Goal: Transaction & Acquisition: Download file/media

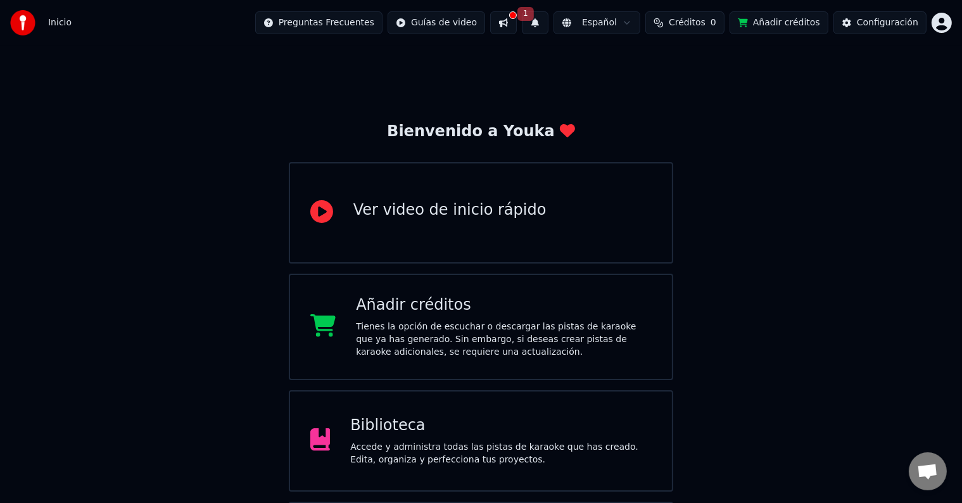
click at [946, 177] on div "Bienvenido a Youka Ver video de inicio rápido Añadir créditos Tienes la opción …" at bounding box center [481, 327] width 962 height 562
click at [499, 25] on button at bounding box center [503, 22] width 27 height 23
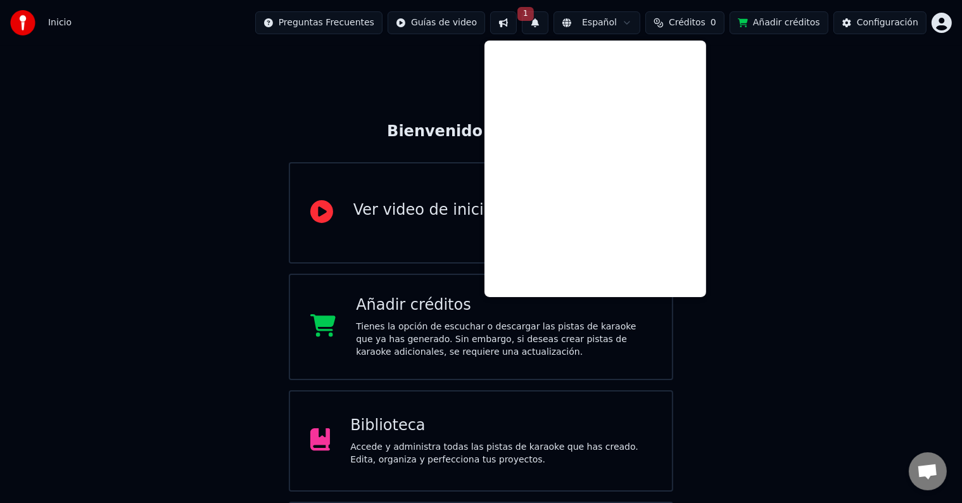
click at [529, 28] on button "1" at bounding box center [535, 22] width 27 height 23
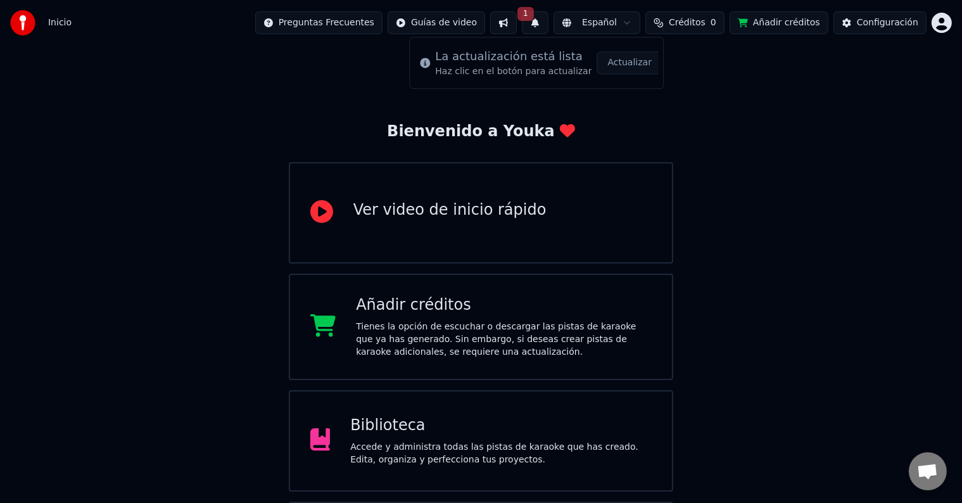
click at [938, 26] on html "Inicio Preguntas Frecuentes Guías de video 1 Español Créditos 0 Añadir créditos…" at bounding box center [481, 304] width 962 height 608
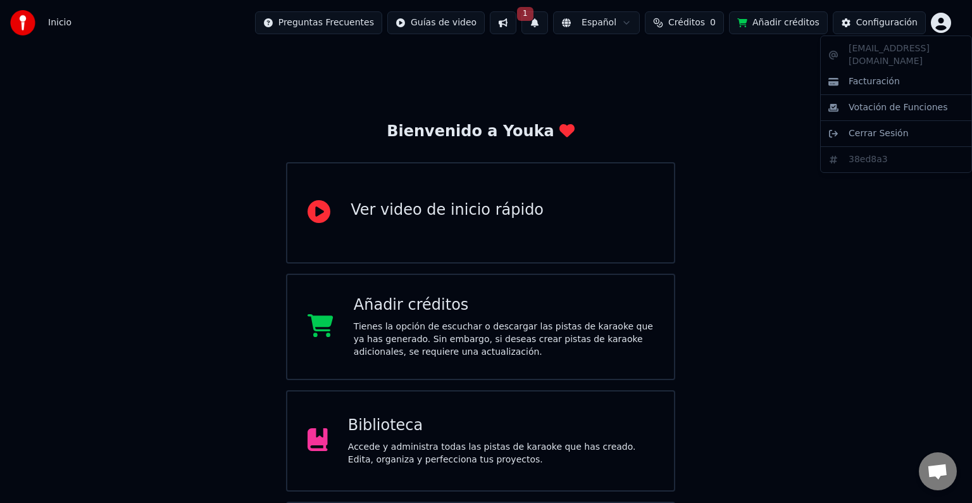
click at [525, 23] on html "Inicio Preguntas Frecuentes Guías de video 1 Español Créditos 0 Añadir créditos…" at bounding box center [486, 304] width 972 height 608
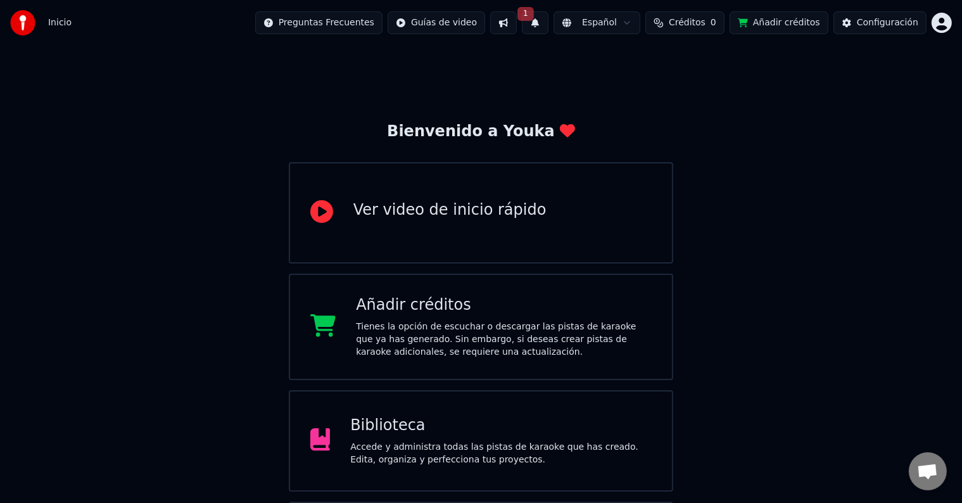
click at [53, 25] on span "Inicio" at bounding box center [59, 22] width 23 height 13
click at [943, 27] on html "Inicio Preguntas Frecuentes Guías de video 1 Español Créditos 0 Añadir créditos…" at bounding box center [481, 304] width 962 height 608
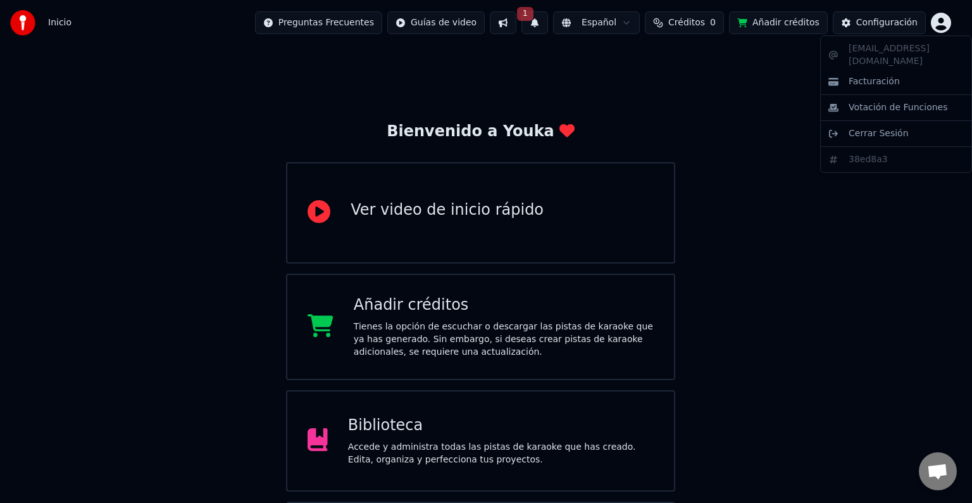
click at [303, 424] on html "Inicio Preguntas Frecuentes Guías de video 1 Español Créditos 0 Añadir créditos…" at bounding box center [486, 304] width 972 height 608
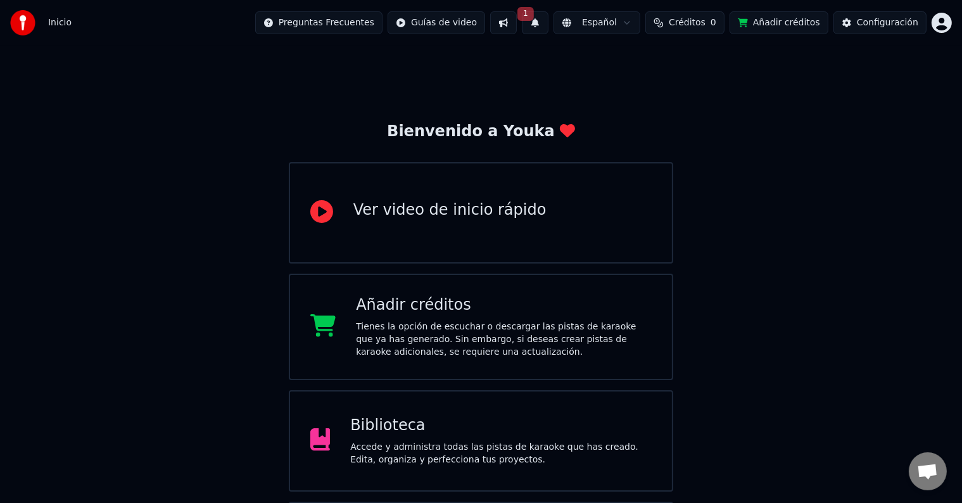
click at [303, 424] on div "Biblioteca Accede y administra todas las pistas de karaoke que has creado. Edit…" at bounding box center [481, 440] width 385 height 101
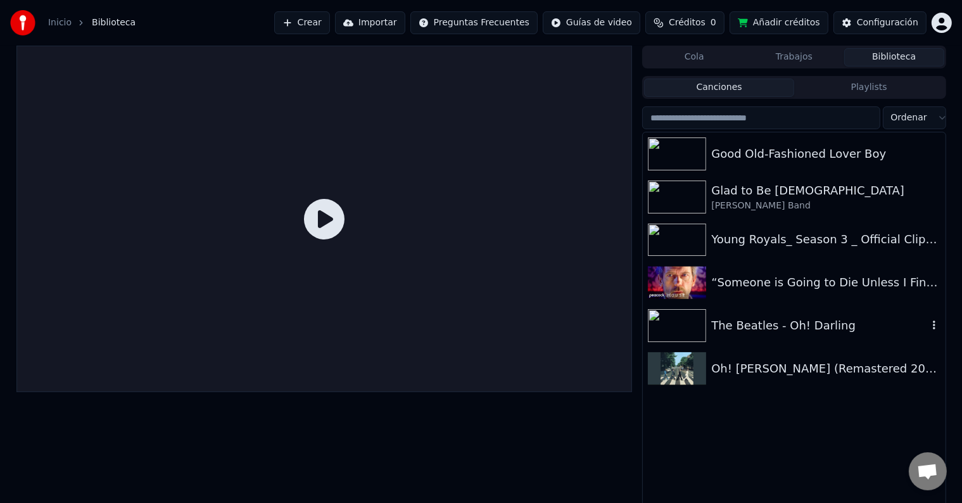
click at [829, 341] on div "The Beatles - Oh! Darling" at bounding box center [794, 325] width 302 height 43
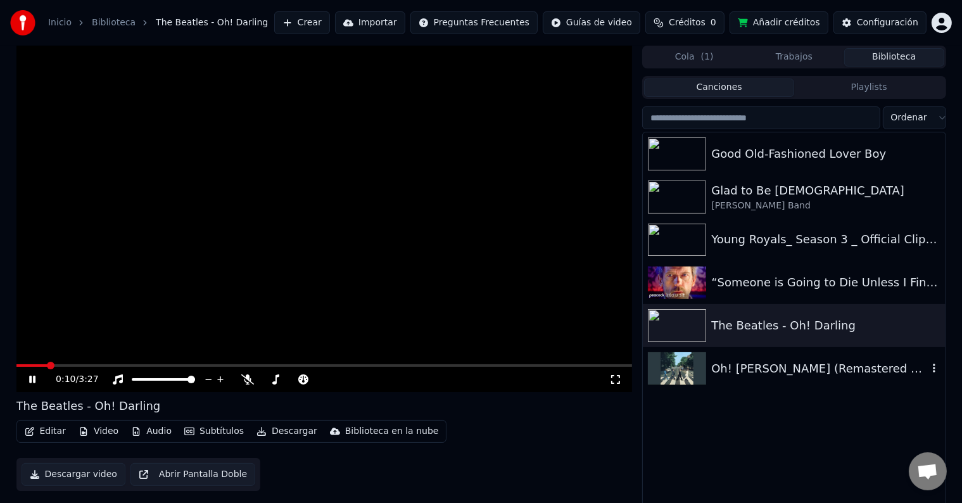
click at [701, 386] on div "Oh! [PERSON_NAME] (Remastered 2009)" at bounding box center [794, 368] width 302 height 43
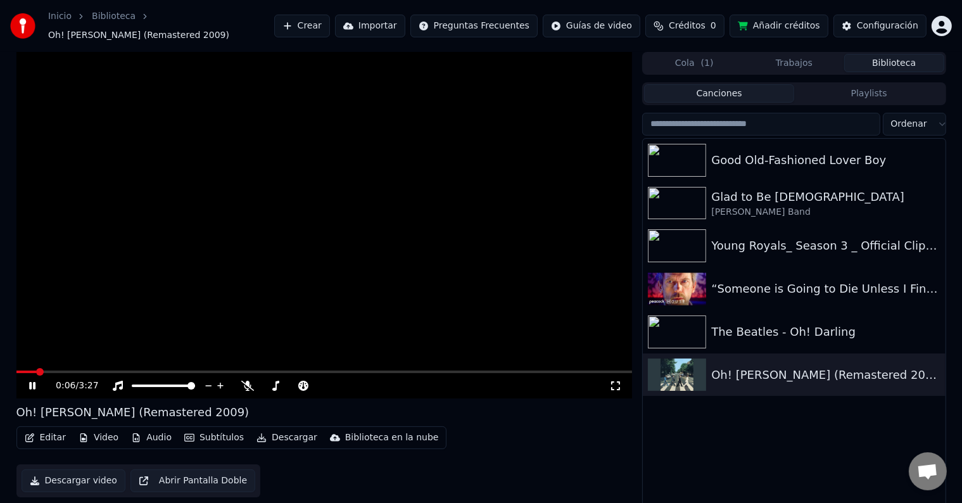
click at [213, 434] on button "Subtítulos" at bounding box center [214, 438] width 70 height 18
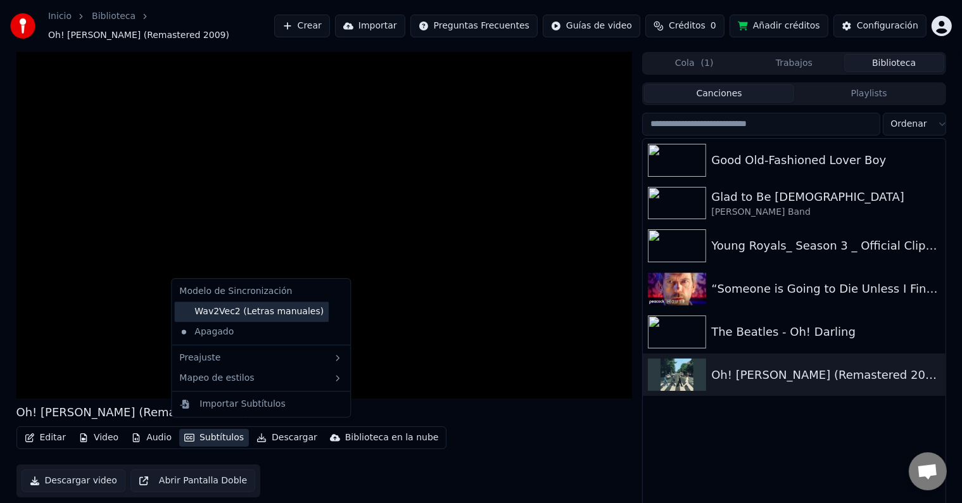
click at [220, 311] on div "Wav2Vec2 (Letras manuales)" at bounding box center [251, 311] width 154 height 20
click at [213, 429] on button "Subtítulos" at bounding box center [214, 438] width 70 height 18
click at [241, 314] on div "Wav2Vec2 (Letras manuales)" at bounding box center [251, 311] width 154 height 20
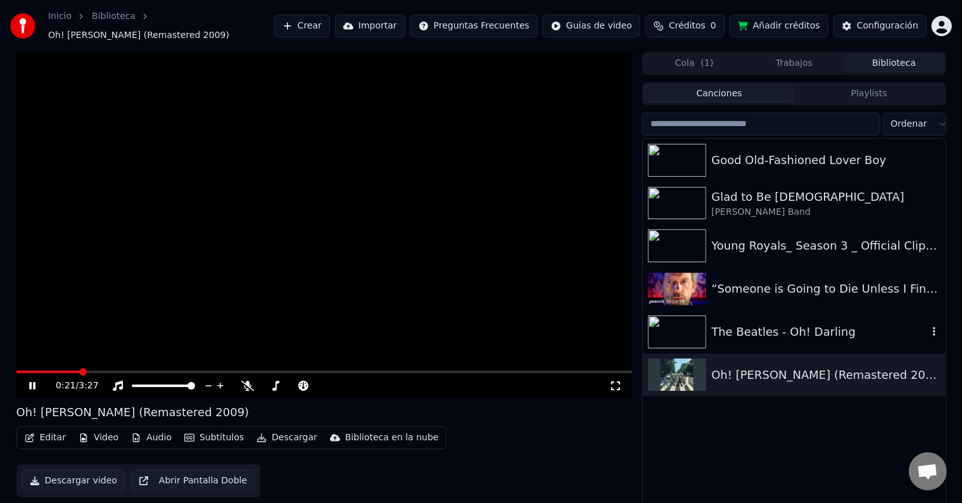
click at [770, 330] on div "The Beatles - Oh! Darling" at bounding box center [819, 332] width 216 height 18
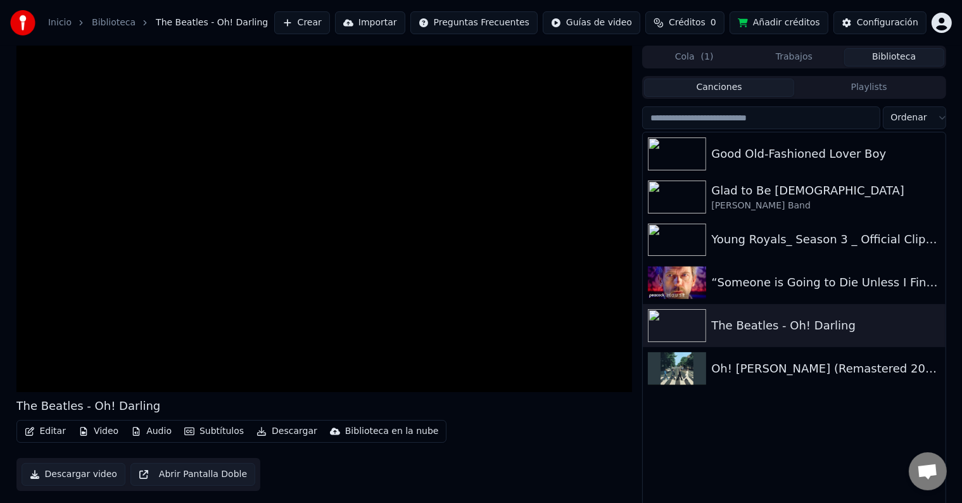
click at [208, 432] on button "Subtítulos" at bounding box center [214, 431] width 70 height 18
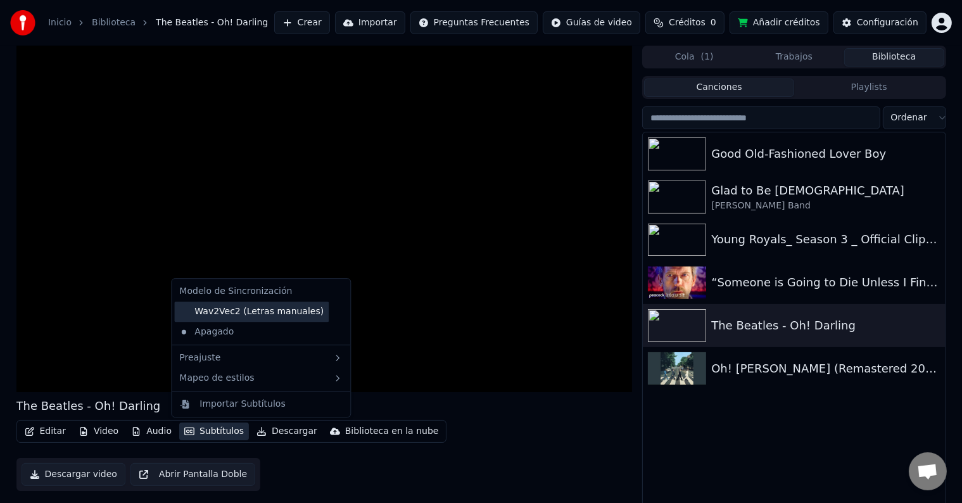
click at [231, 312] on div "Wav2Vec2 (Letras manuales)" at bounding box center [251, 311] width 154 height 20
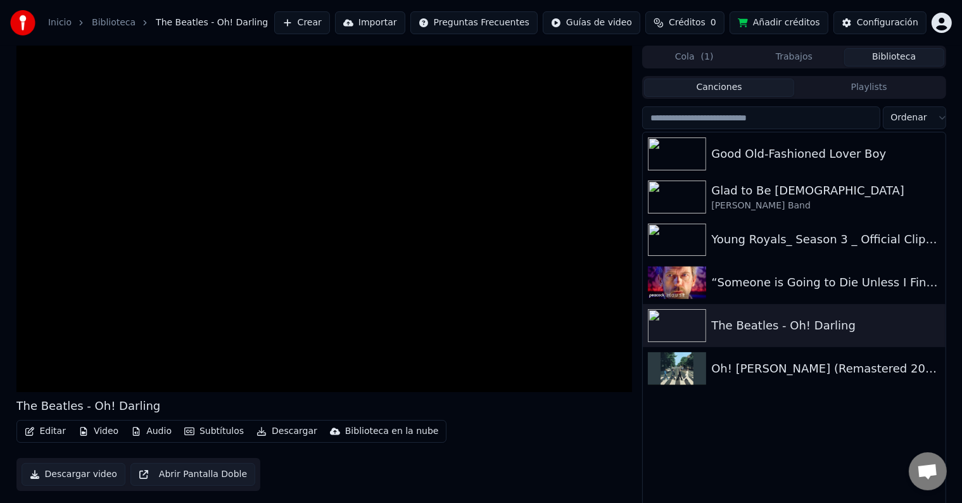
click at [220, 427] on button "Subtítulos" at bounding box center [214, 431] width 70 height 18
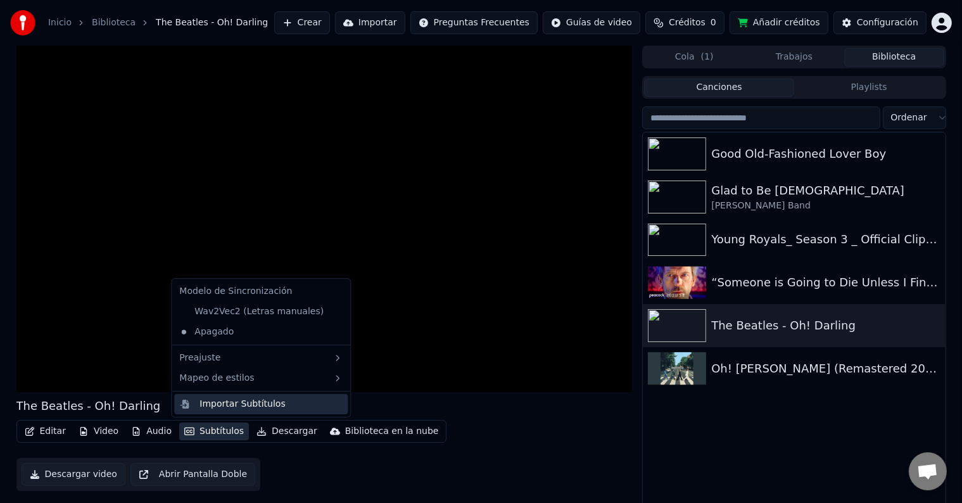
click at [276, 409] on div "Importar Subtítulos" at bounding box center [270, 404] width 143 height 13
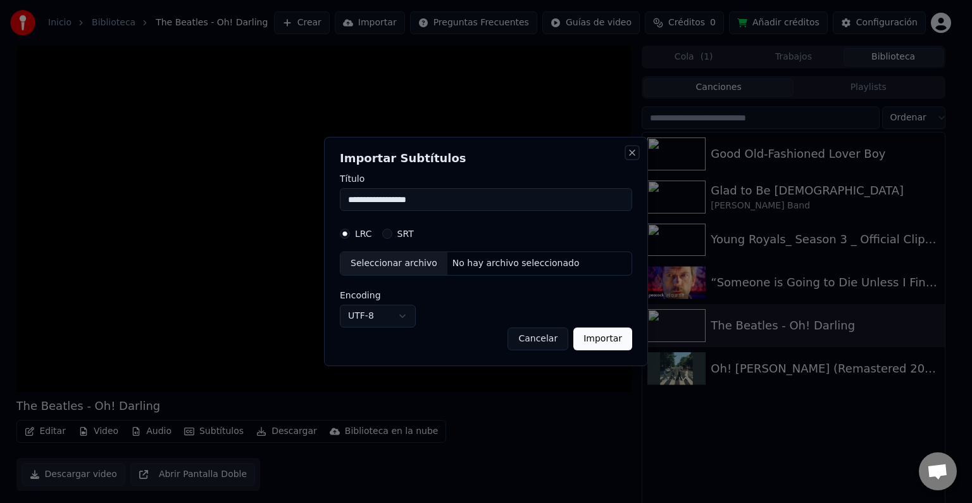
click at [627, 152] on button "Close" at bounding box center [632, 152] width 10 height 10
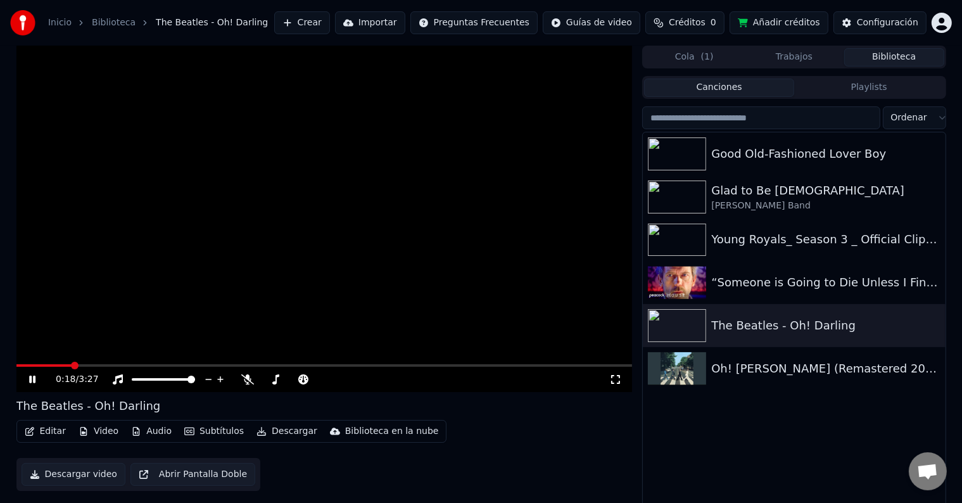
click at [109, 364] on span at bounding box center [324, 365] width 616 height 3
click at [315, 365] on span at bounding box center [324, 365] width 616 height 3
click at [679, 370] on img at bounding box center [677, 368] width 58 height 33
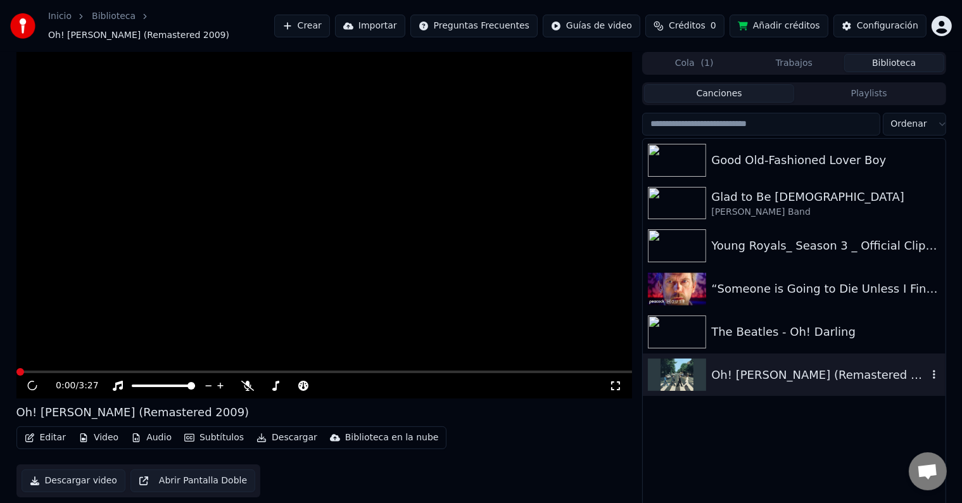
click at [679, 370] on img at bounding box center [677, 374] width 58 height 33
click at [51, 373] on div "0:03 / 3:27" at bounding box center [324, 385] width 616 height 25
click at [83, 373] on div "0:06 / 3:27" at bounding box center [324, 385] width 616 height 25
click at [35, 380] on icon at bounding box center [42, 385] width 30 height 10
click at [328, 373] on div "0:07 / 3:27" at bounding box center [324, 385] width 616 height 25
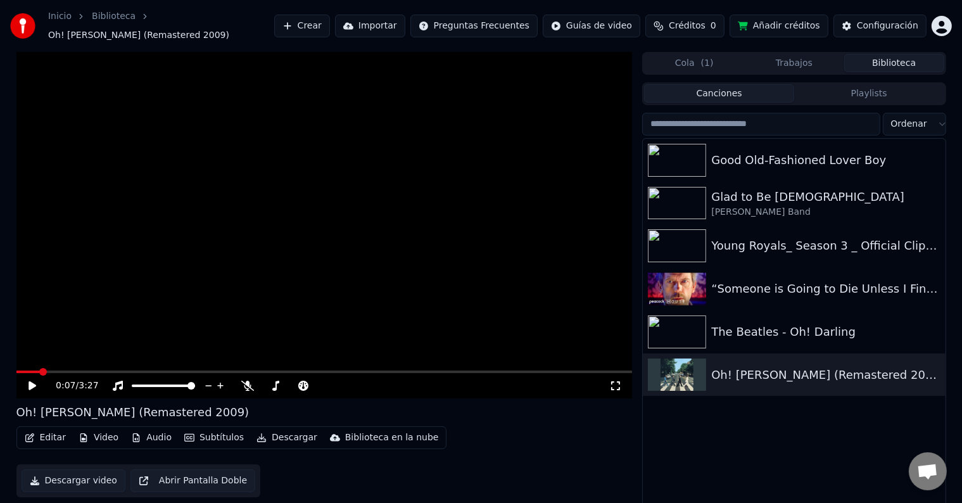
click at [33, 382] on icon at bounding box center [42, 385] width 30 height 10
click at [663, 317] on img at bounding box center [677, 331] width 58 height 33
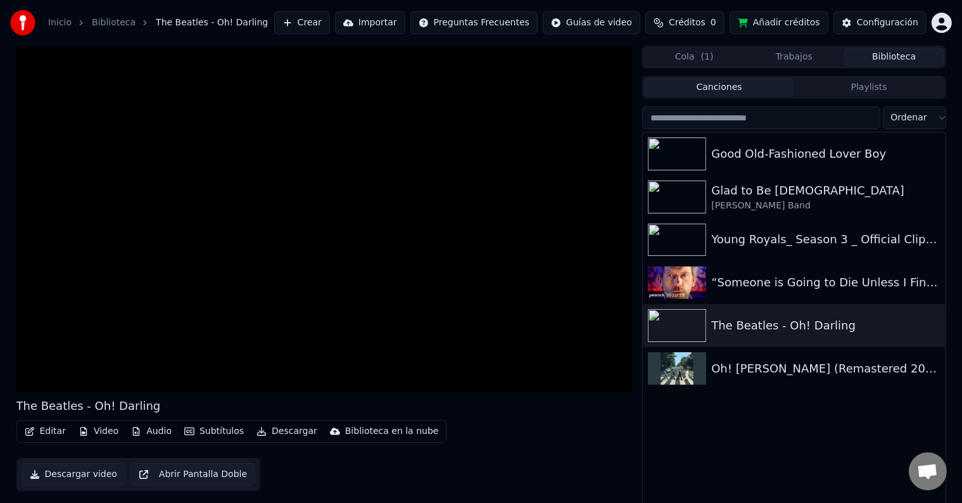
click at [271, 427] on button "Descargar" at bounding box center [286, 431] width 71 height 18
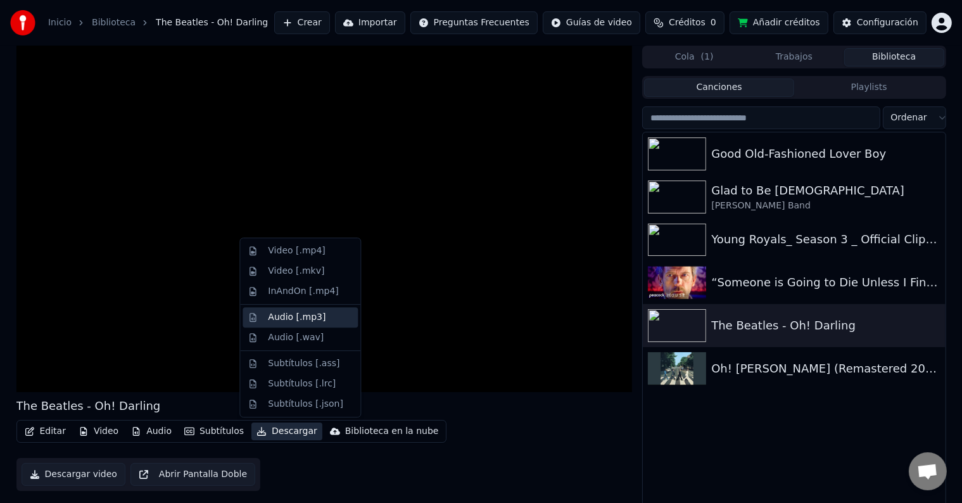
click at [295, 322] on div "Audio [.mp3]" at bounding box center [297, 317] width 58 height 13
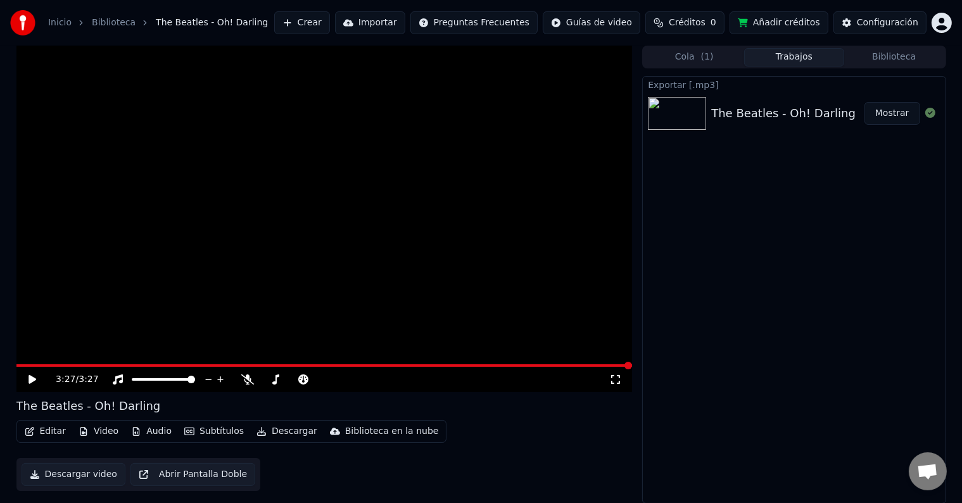
click at [894, 110] on button "Mostrar" at bounding box center [892, 113] width 56 height 23
click at [810, 58] on button "Trabajos" at bounding box center [794, 57] width 100 height 18
click at [869, 50] on button "Biblioteca" at bounding box center [894, 57] width 100 height 18
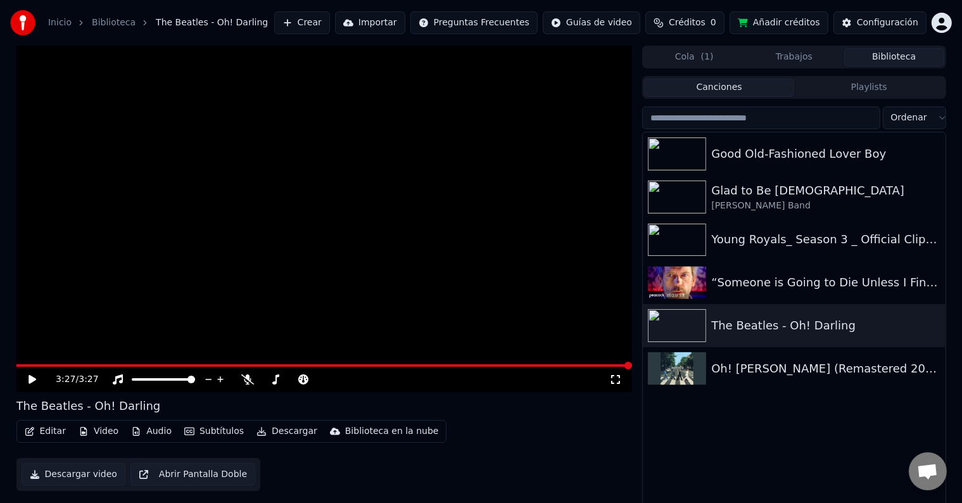
click at [729, 123] on input "search" at bounding box center [760, 117] width 237 height 23
